Goal: Task Accomplishment & Management: Use online tool/utility

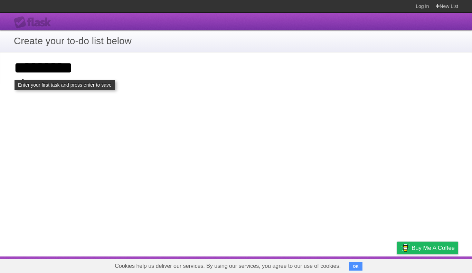
type input "*********"
click input "**********" at bounding box center [0, 0] width 0 height 0
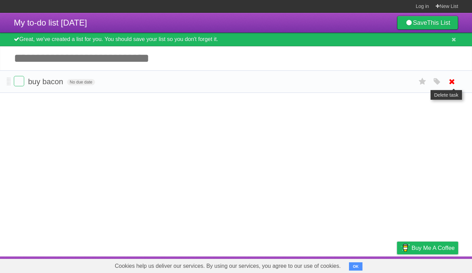
click at [455, 84] on icon at bounding box center [452, 81] width 10 height 11
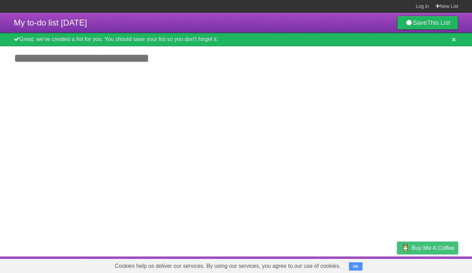
click at [412, 245] on span "Buy me a coffee" at bounding box center [432, 248] width 43 height 12
